Goal: Browse casually

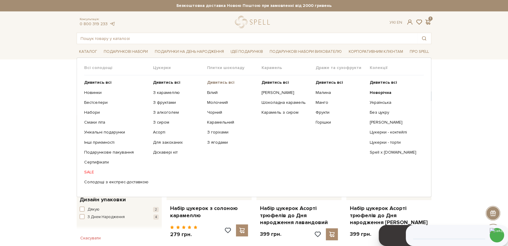
click at [223, 83] on b "Дивитись всі" at bounding box center [220, 82] width 27 height 5
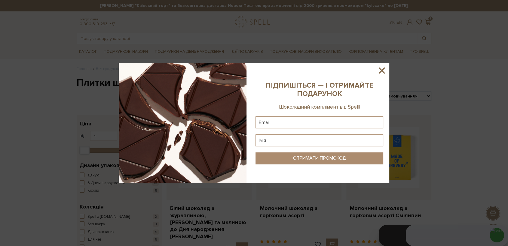
drag, startPoint x: 380, startPoint y: 76, endPoint x: 258, endPoint y: 9, distance: 138.9
click at [380, 76] on sys-column-static at bounding box center [319, 123] width 140 height 120
